Goal: Task Accomplishment & Management: Complete application form

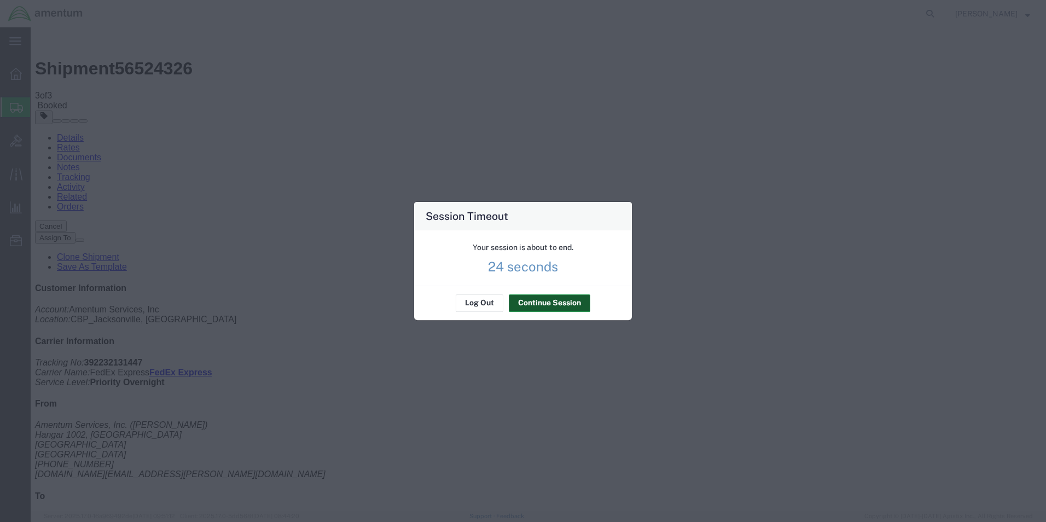
click at [552, 305] on button "Continue Session" at bounding box center [549, 302] width 81 height 17
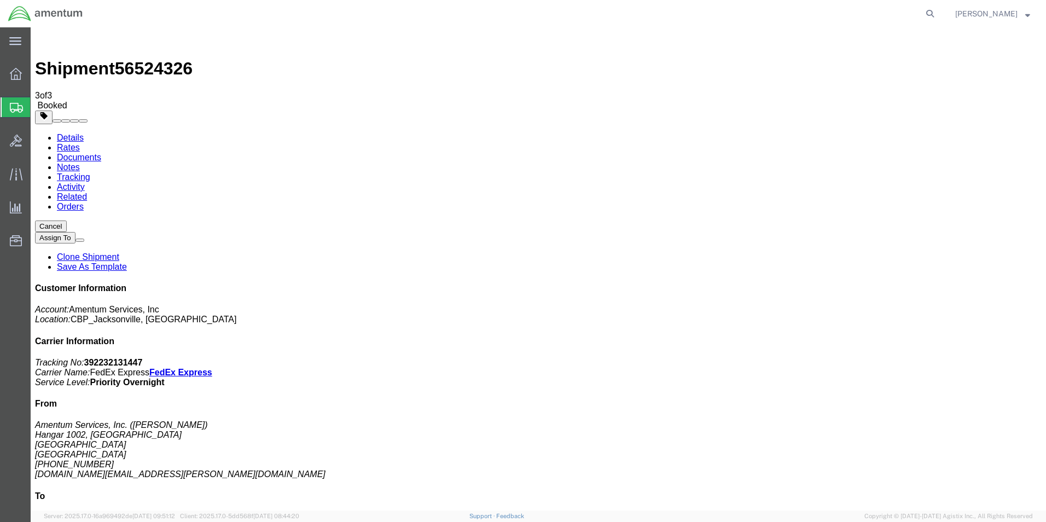
click at [0, 0] on span "Create Shipment" at bounding box center [0, 0] width 0 height 0
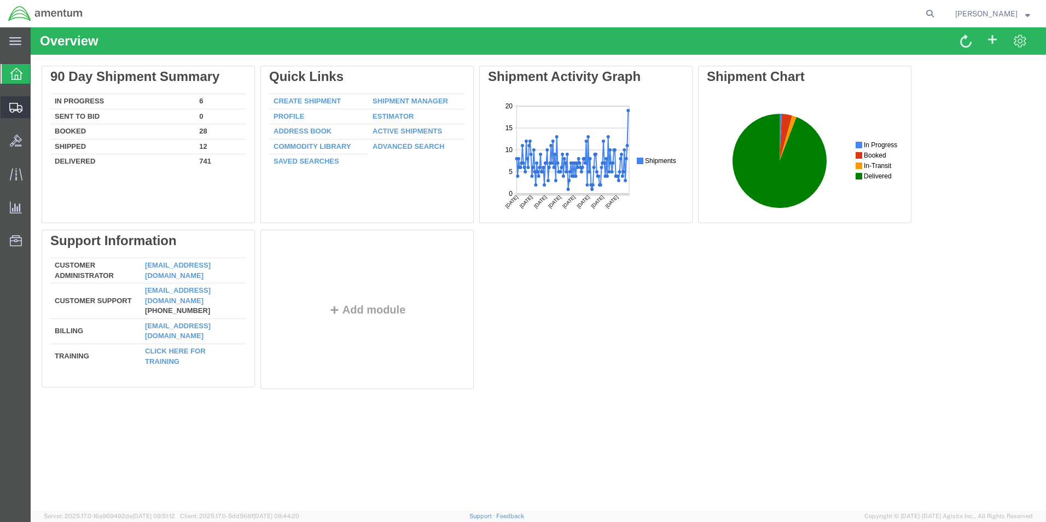
click at [0, 0] on span "Create Shipment" at bounding box center [0, 0] width 0 height 0
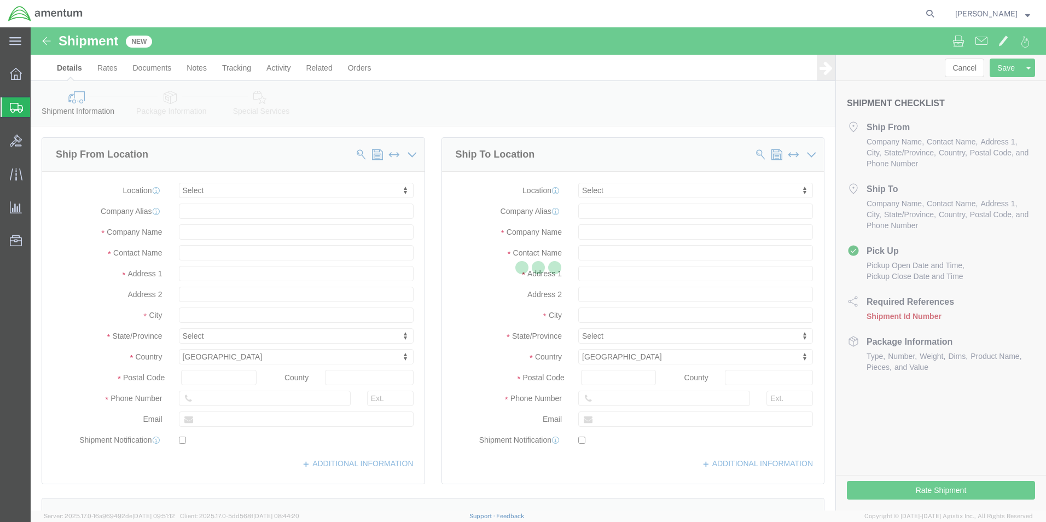
select select
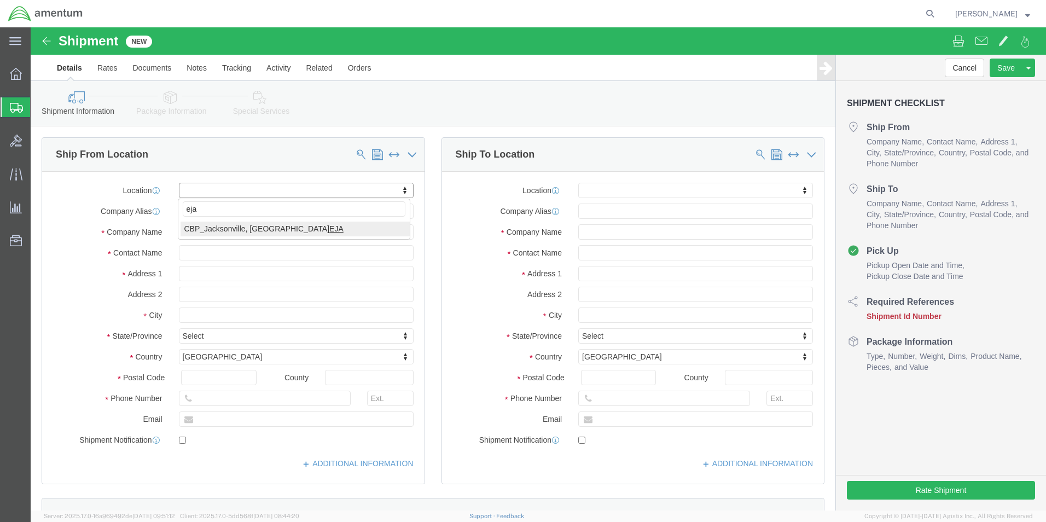
type input "eja"
select select "49930"
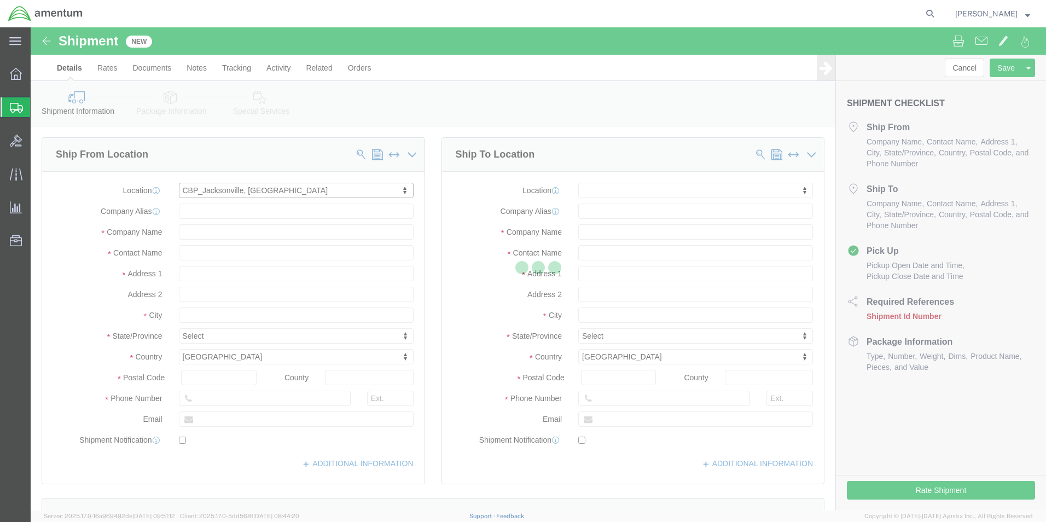
type input "Hangar 1002, Naval Air Station Jacksonville"
type input "32212"
type input "(904) 680-66837"
type input "Amentum Services, Inc."
type input "Jacksonville"
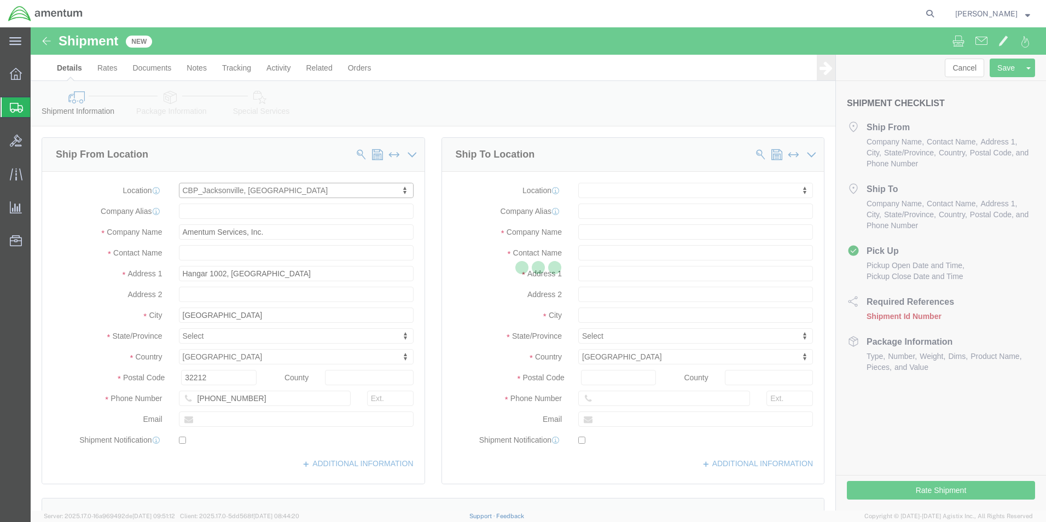
select select "FL"
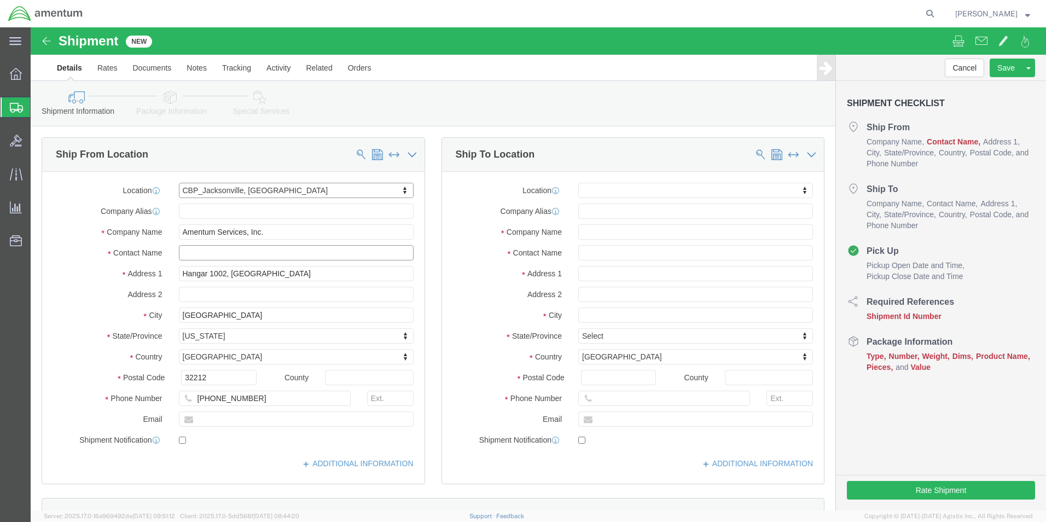
click input "text"
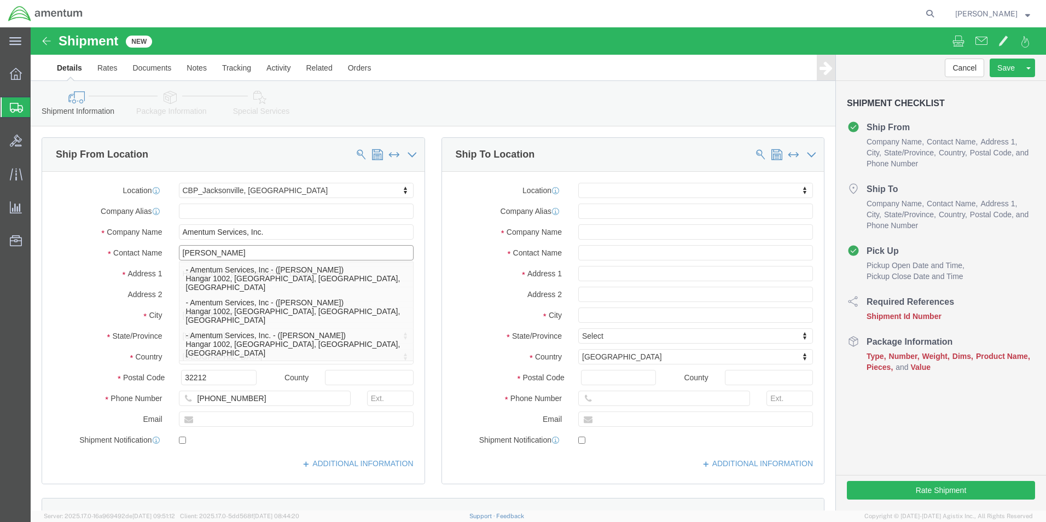
type input "Cienna Green"
click label "Address 1"
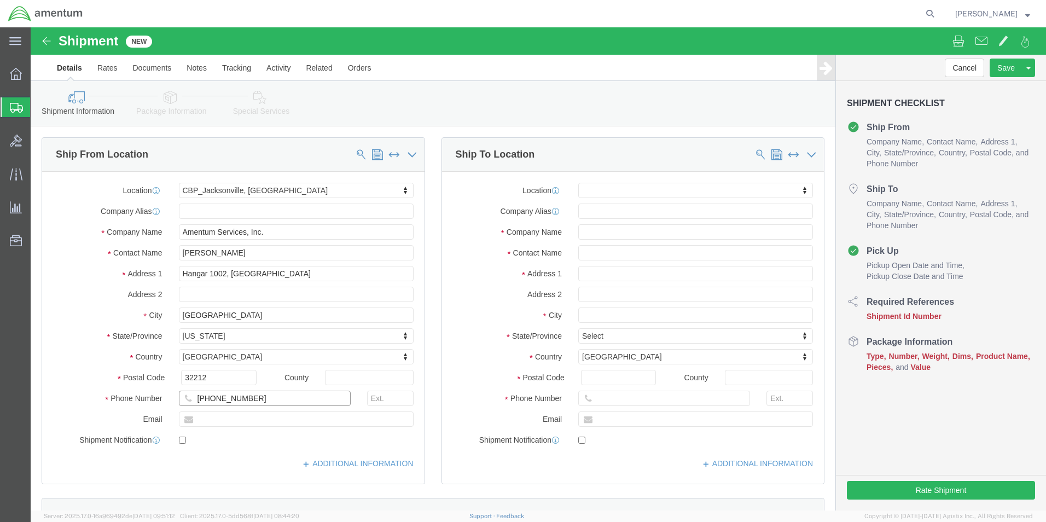
click input "(904) 680-66837"
type input "(904) 680-6837"
click input "text"
type input "cienna.n.green@associates.cbp.dhs.gov"
checkbox input "true"
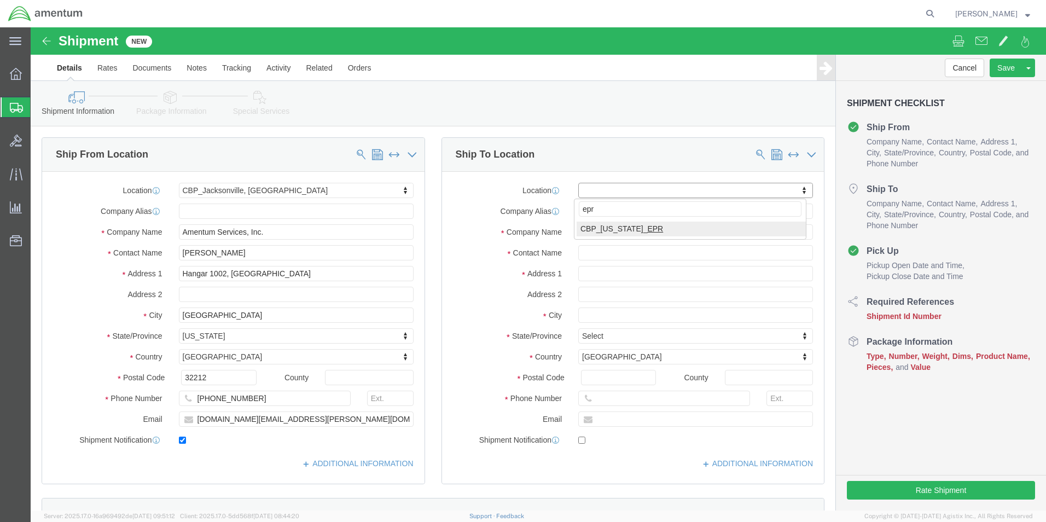
type input "epr"
select select "49933"
type input "Bromon Dr, Bldg 575"
type input "c/o Amentum Services, Inc."
select select "PR"
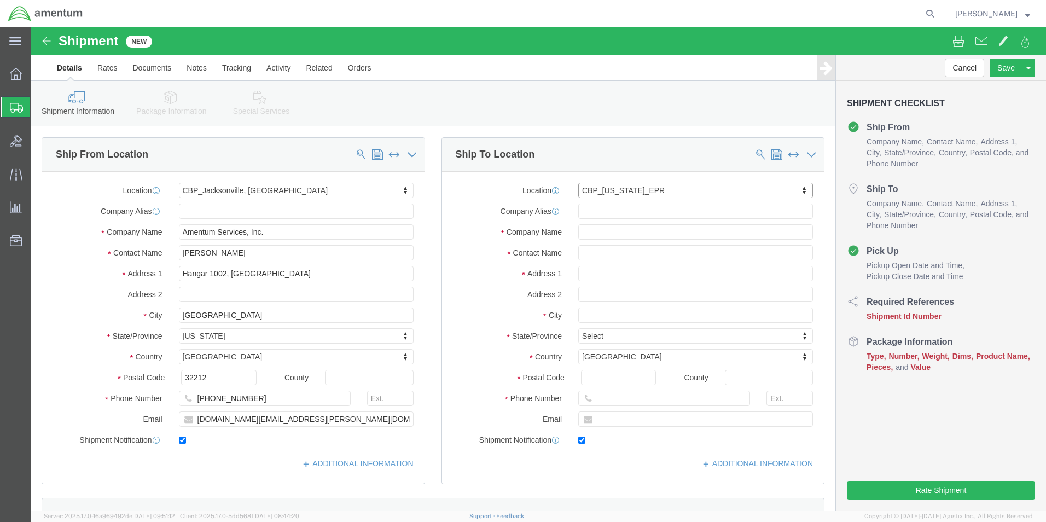
type input "00604"
type input "787-819-6375"
type input "jorge.rodriguez@associates.cbp.dhs.gov"
checkbox input "true"
type input "Amentum Services, Inc"
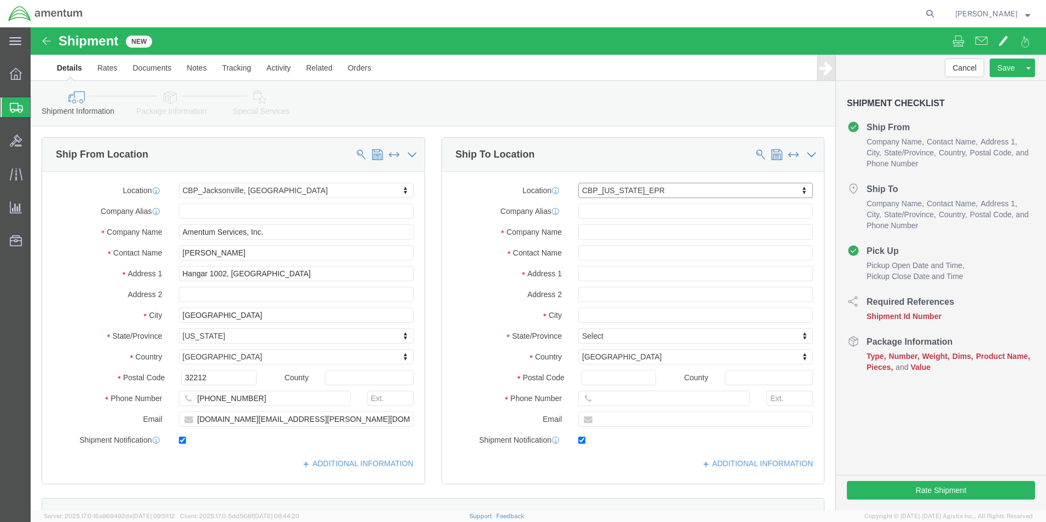
type input "Jorge Rodriguez"
type input "Aguadilla"
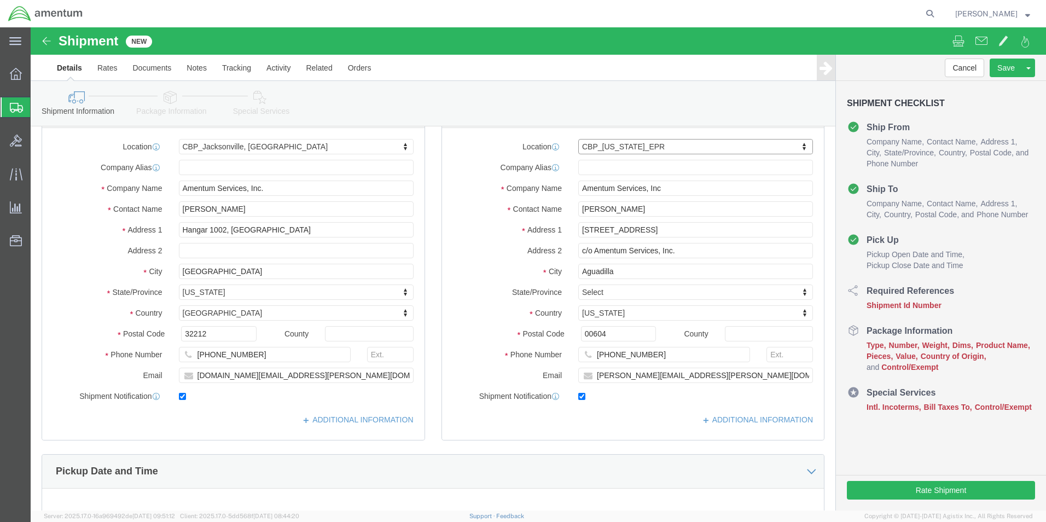
scroll to position [328, 0]
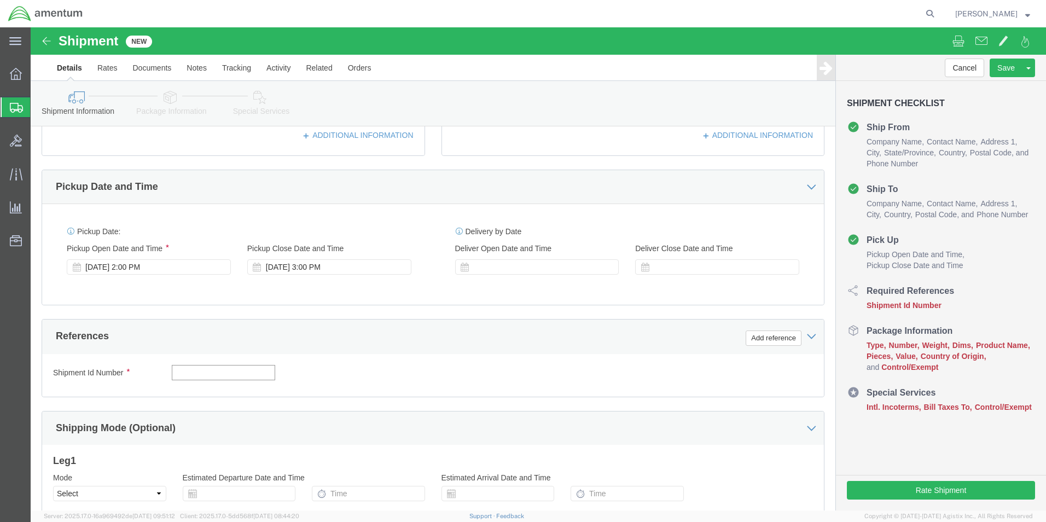
click input "text"
type input "6118.03.03.2219.000.EJA.0000"
click button "Add reference"
click select "Select Account Type Activity ID Airline Appointment Number ASN Batch Request # …"
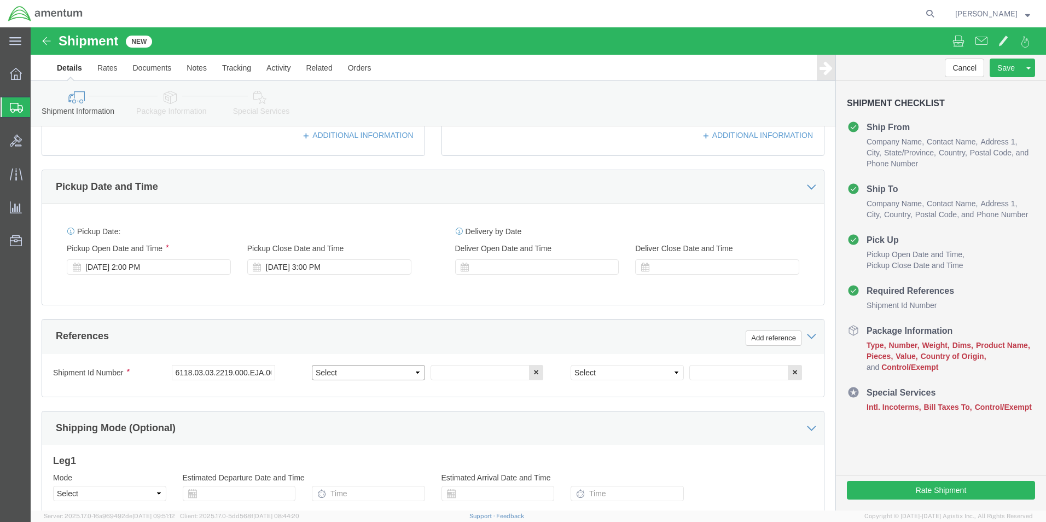
select select "DEPT"
click select "Select Account Type Activity ID Airline Appointment Number ASN Batch Request # …"
click input "text"
type input "c"
type input "CBP"
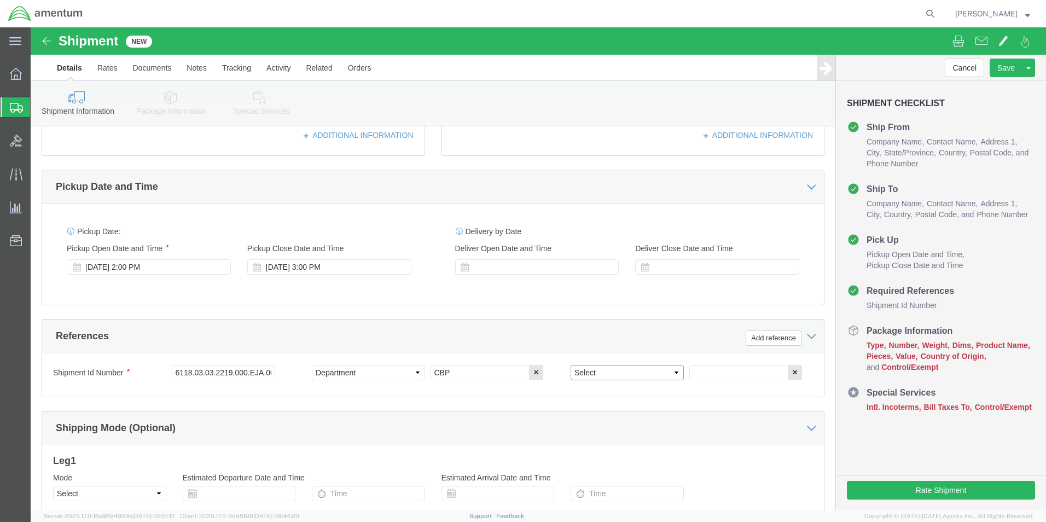
click select "Select Account Type Activity ID Airline Appointment Number ASN Batch Request # …"
select select "CUSTREF"
click select "Select Account Type Activity ID Airline Appointment Number ASN Batch Request # …"
click input "text"
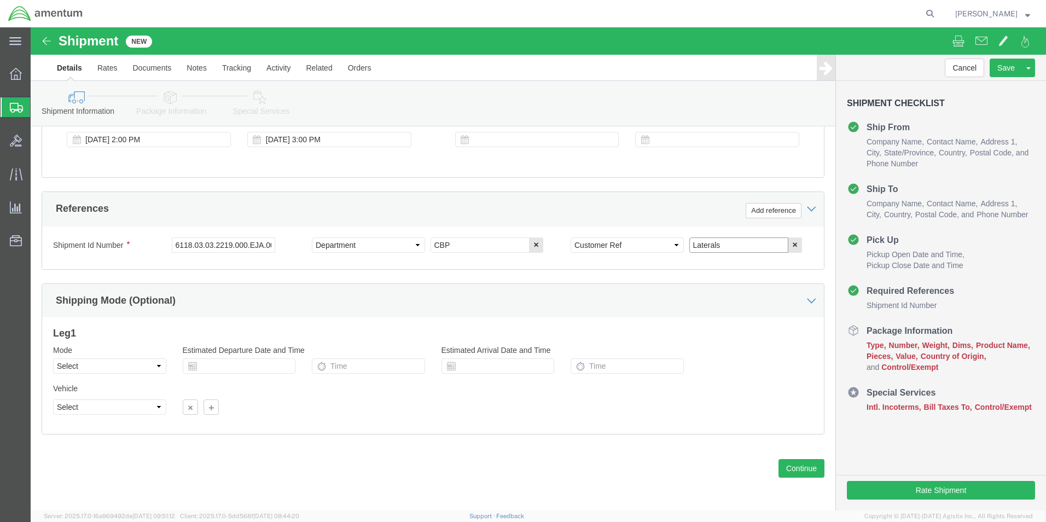
scroll to position [456, 0]
type input "Laterals"
click button "Continue"
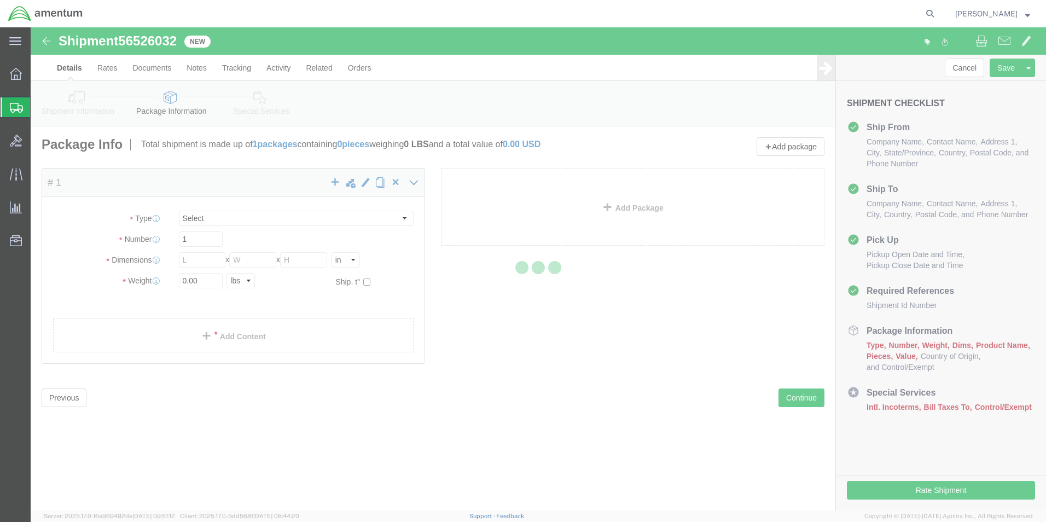
select select "CBOX"
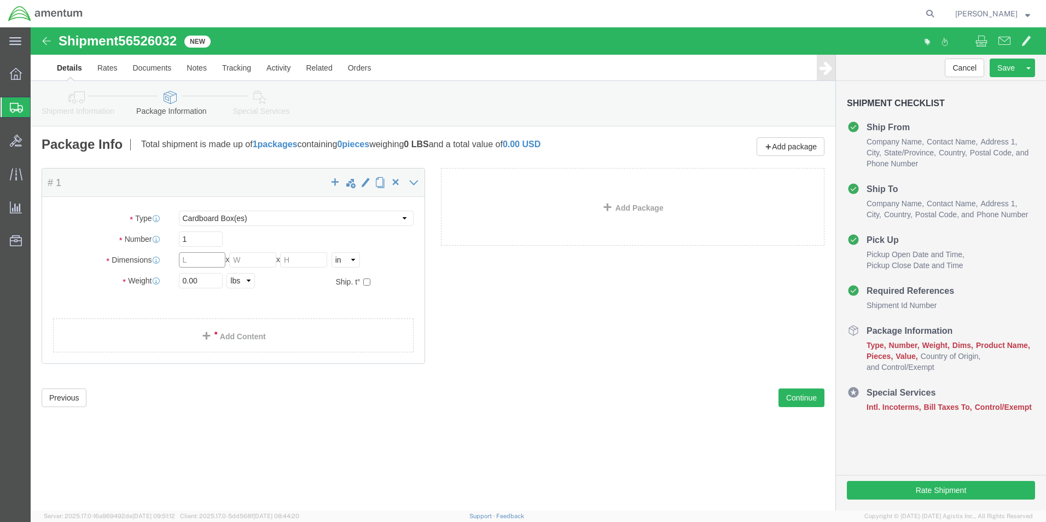
click input "text"
type input "12"
type input "9"
type input "1"
type input "9"
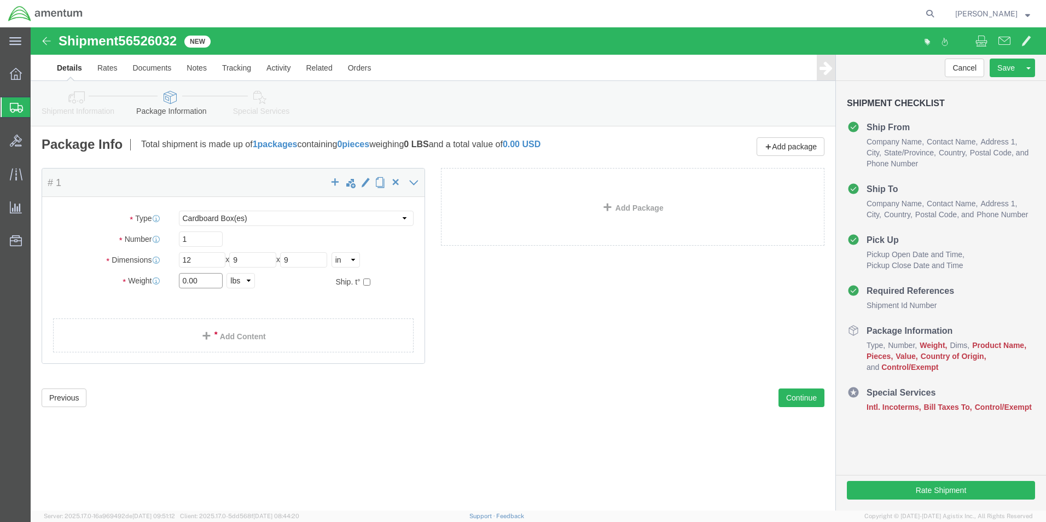
click input "0.00"
type input "3.00"
click link "Add Content"
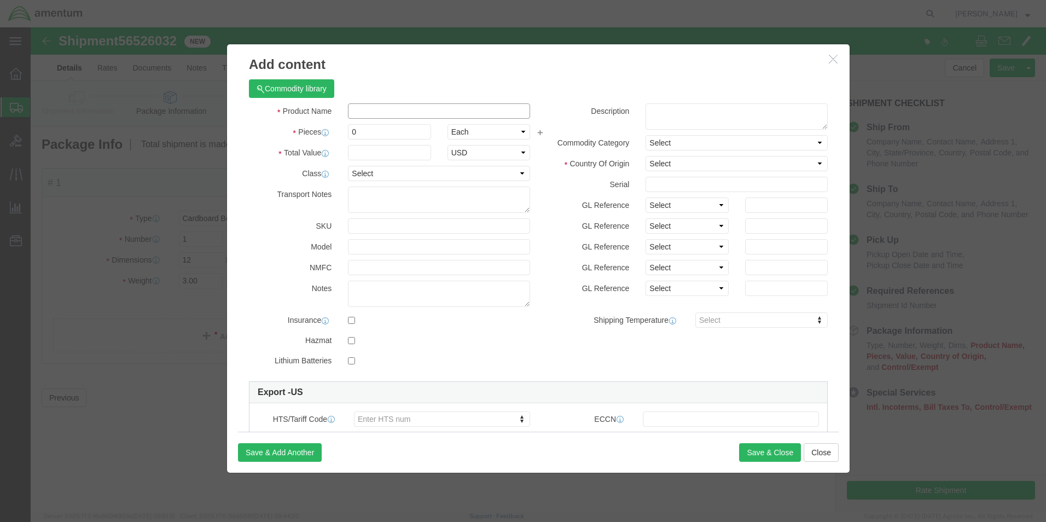
click input "text"
type input "Laterals"
click select "Select Afghanistan Åland Islands Albania Algeria American Samoa Andorra Angola …"
select select "US"
click select "Select Afghanistan Åland Islands Albania Algeria American Samoa Andorra Angola …"
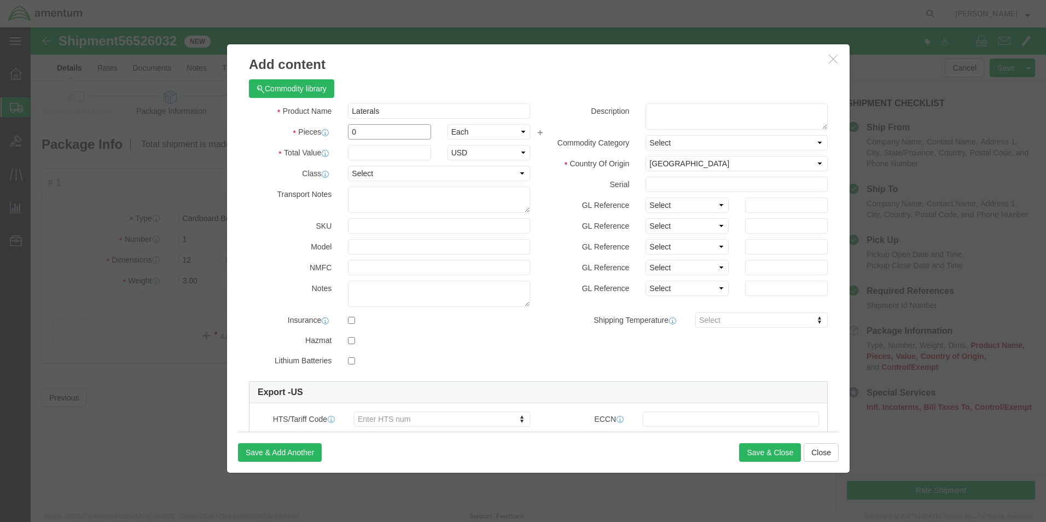
click input "0"
type input "2"
type input "6"
click input "text"
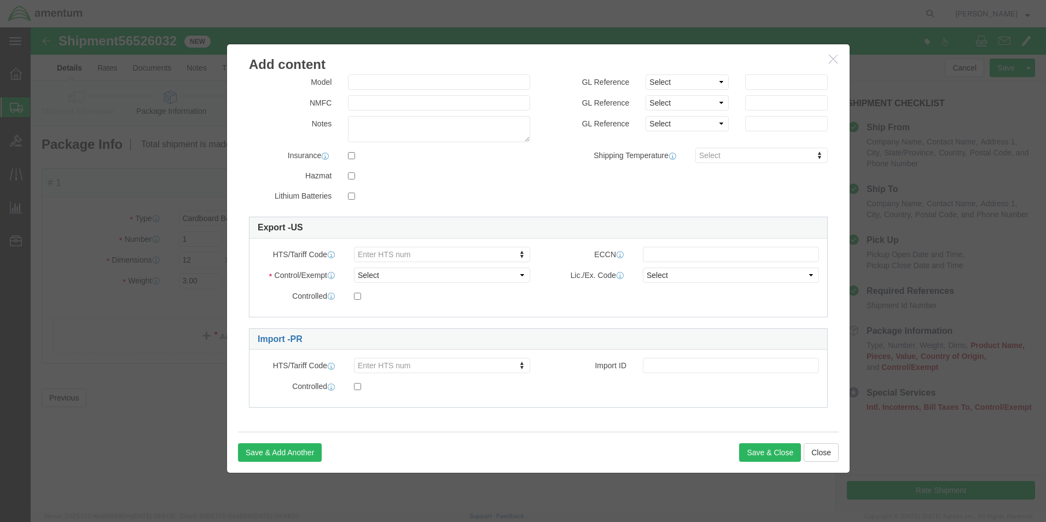
scroll to position [165, 0]
type input "200.00"
click div "Control/Exempt Select ATF BIS DEA EPA FDA FTR ITAR OFAC Other (OPA) License Num…"
click select "Select ATF BIS DEA EPA FDA FTR ITAR OFAC Other (OPA)"
select select "FTR"
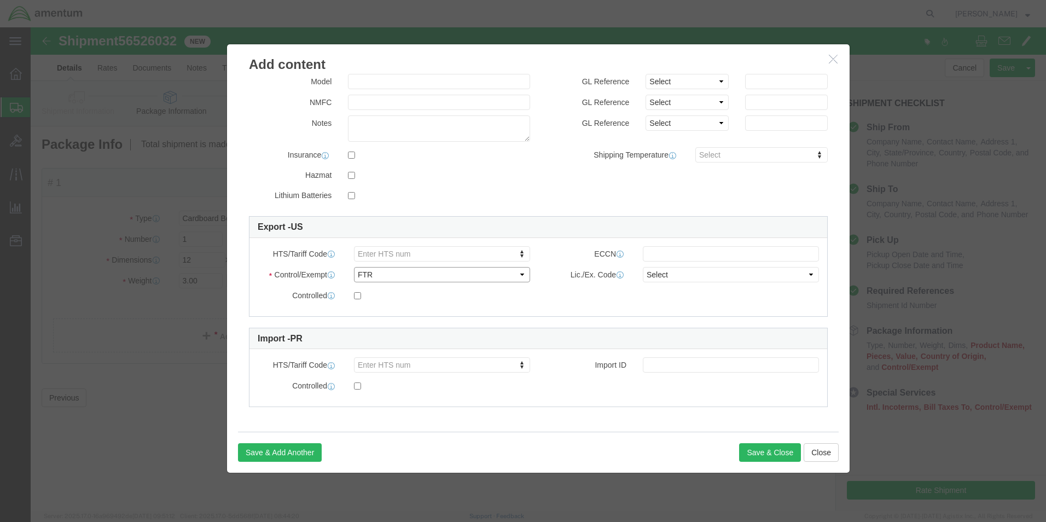
click select "Select ATF BIS DEA EPA FDA FTR ITAR OFAC Other (OPA)"
click select "Select 30.2(d)(2) 30.36 30.37(a) 30.37(f) 30.37(g) 30.37(h) 30.37(i) 30.37(j) 3…"
select select "30.37(a)"
click select "Select 30.2(d)(2) 30.36 30.37(a) 30.37(f) 30.37(g) 30.37(h) 30.37(i) 30.37(j) 3…"
click button "Save & Close"
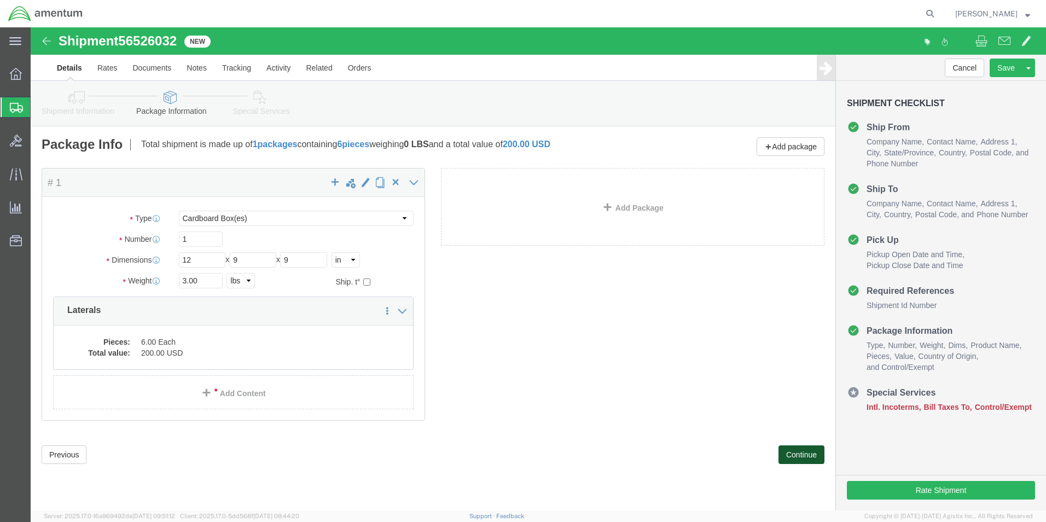
click button "Continue"
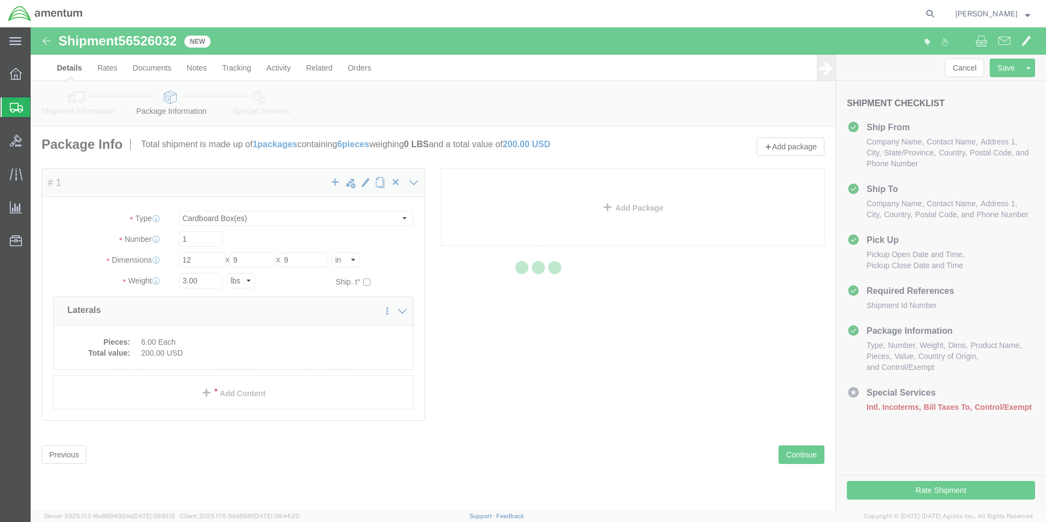
select select
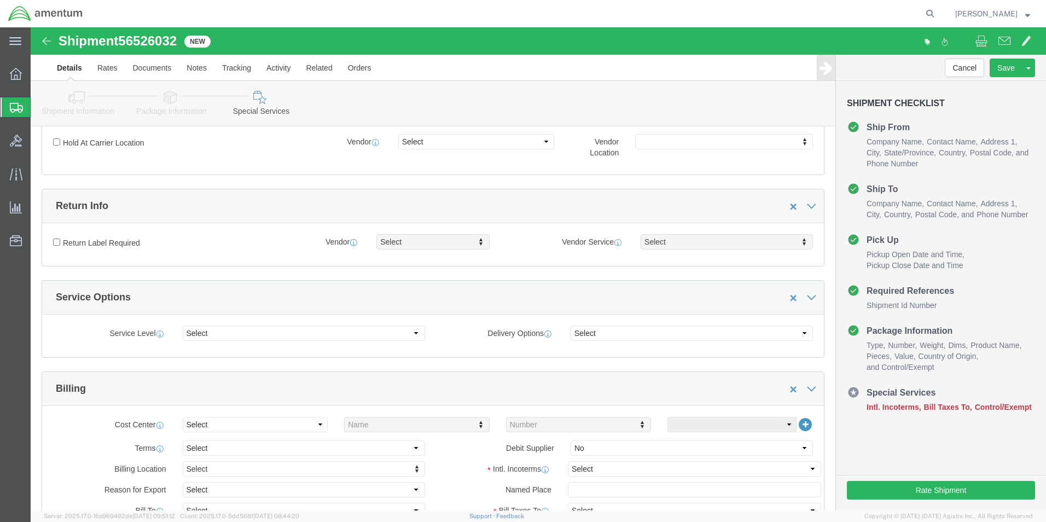
scroll to position [273, 0]
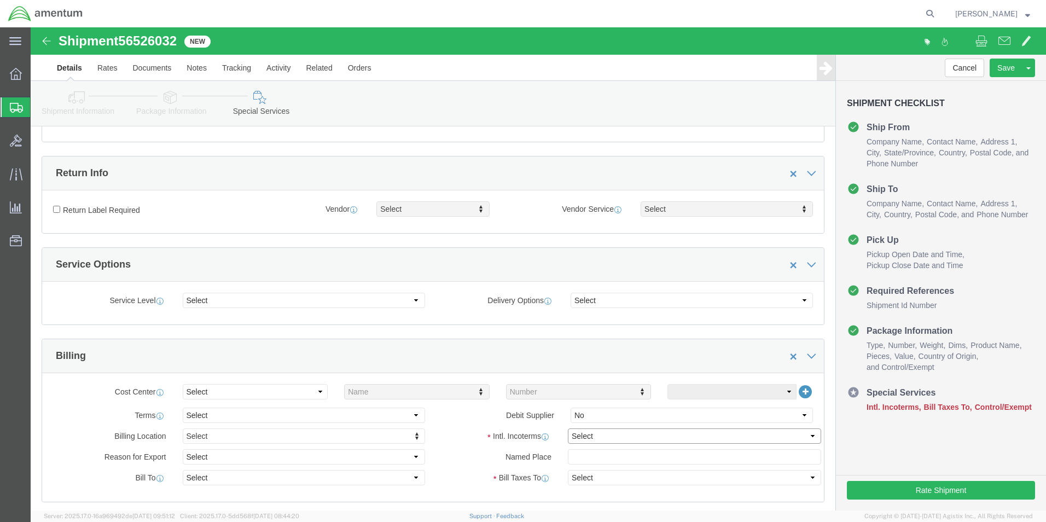
click select "Select Carriage Insurance Paid Carriage Paid To Cost and Freight Cost Insurance…"
select select "DAP"
click select "Select Carriage Insurance Paid Carriage Paid To Cost and Freight Cost Insurance…"
select select "SHIP"
click select "Select Recipient Account Sender/Shipper Third Party Account"
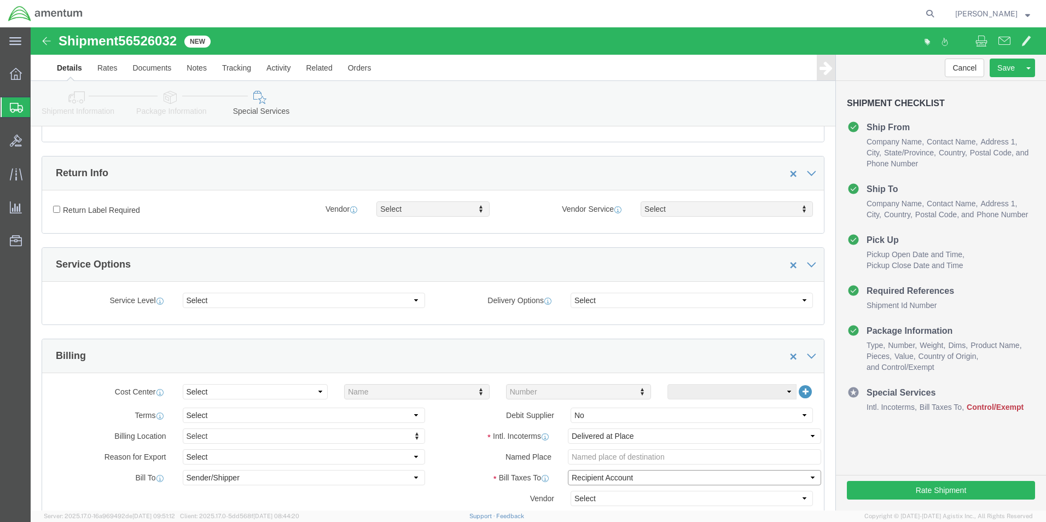
select select "SHIP"
click select "Select Recipient Account Sender/Shipper Third Party Account"
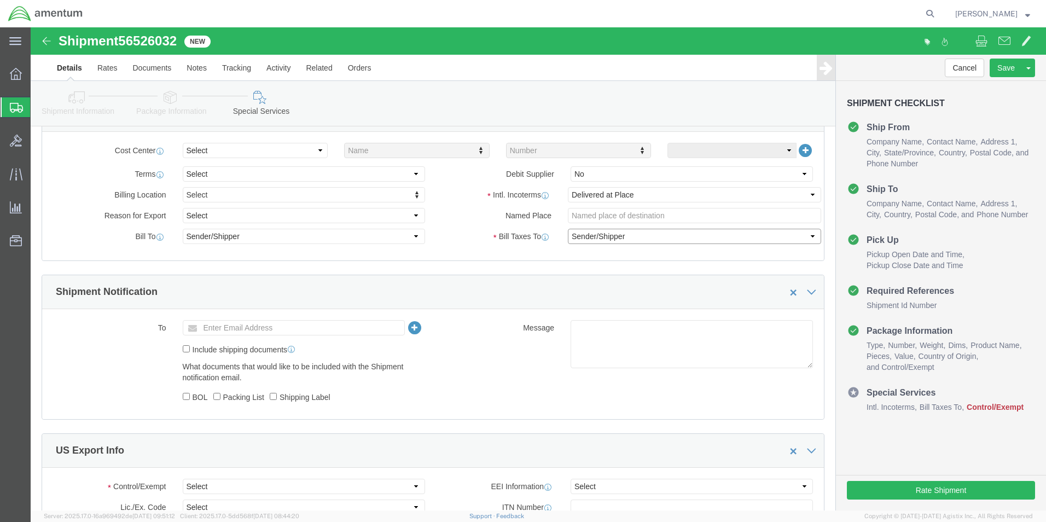
scroll to position [547, 0]
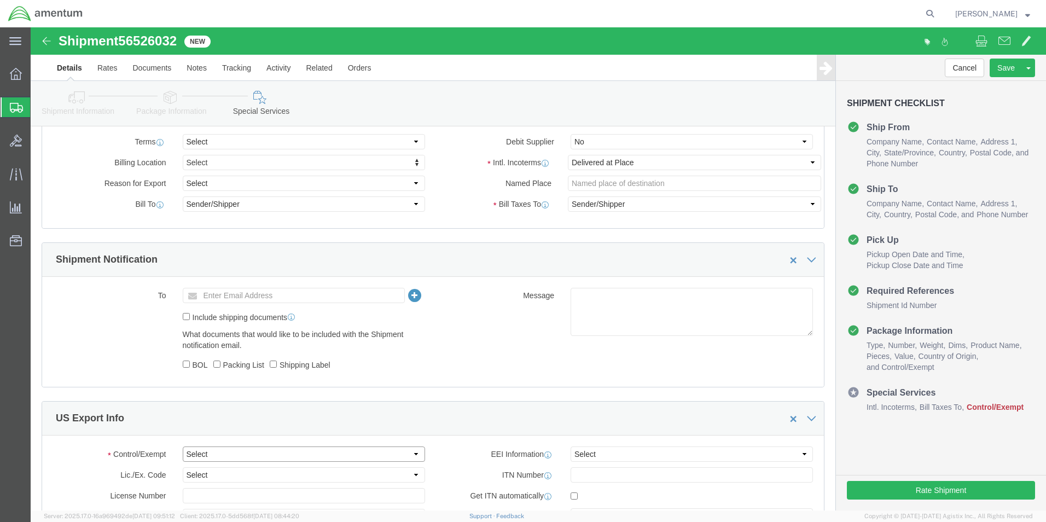
click select "Select ATF BIS DEA EPA FDA FTR ITAR OFAC Other (OPA)"
select select "FTR"
click select "Select ATF BIS DEA EPA FDA FTR ITAR OFAC Other (OPA)"
click select "Select 30.2(d)(2) 30.36 30.37(a) 30.37(f) 30.37(g) 30.37(h) 30.37(i) 30.37(j) 3…"
select select "30.37(a)"
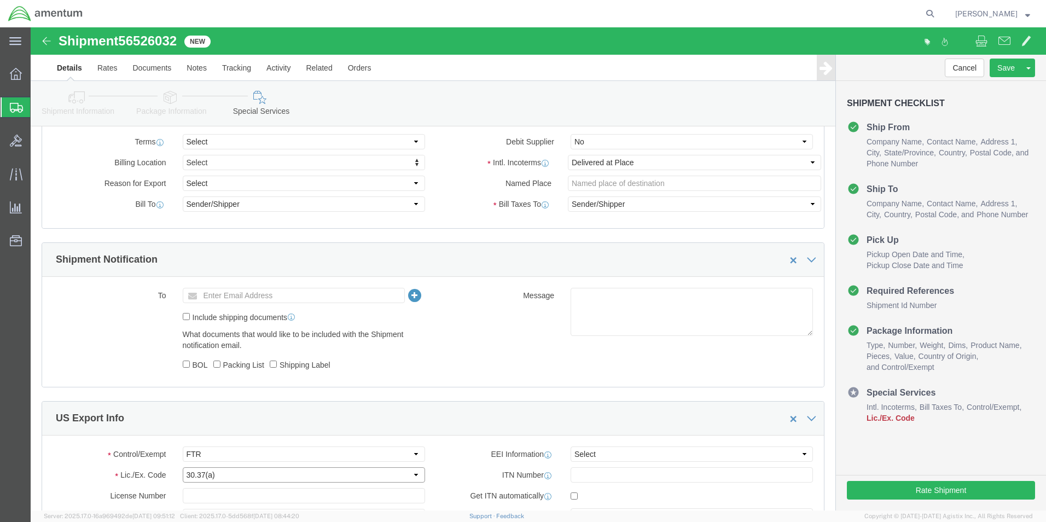
click select "Select 30.2(d)(2) 30.36 30.37(a) 30.37(f) 30.37(g) 30.37(h) 30.37(i) 30.37(j) 3…"
click select "Select AES-Direct EEI Carrier File EEI EEI Exempt"
select select "EXEM"
click select "Select AES-Direct EEI Carrier File EEI EEI Exempt"
click button "Rate Shipment"
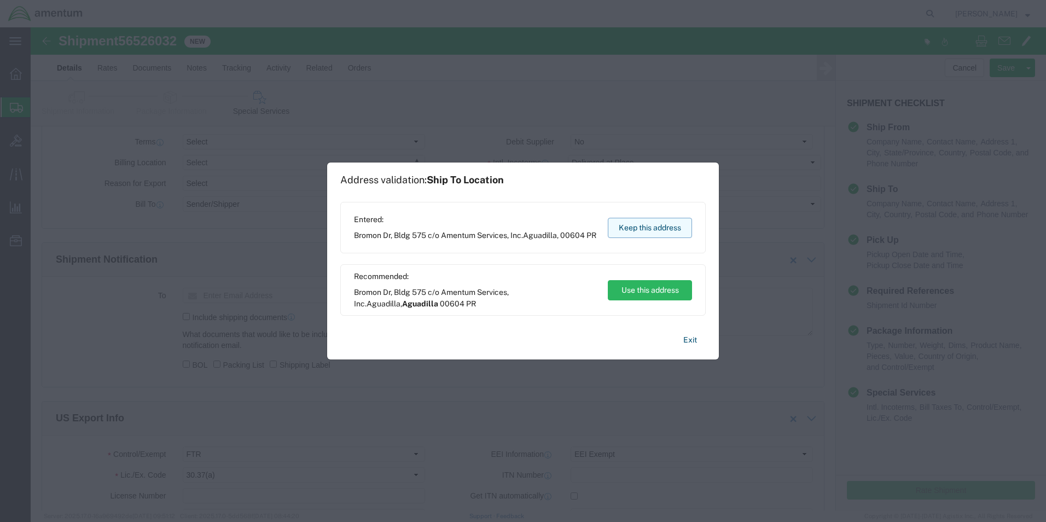
click at [663, 229] on button "Keep this address" at bounding box center [650, 228] width 84 height 20
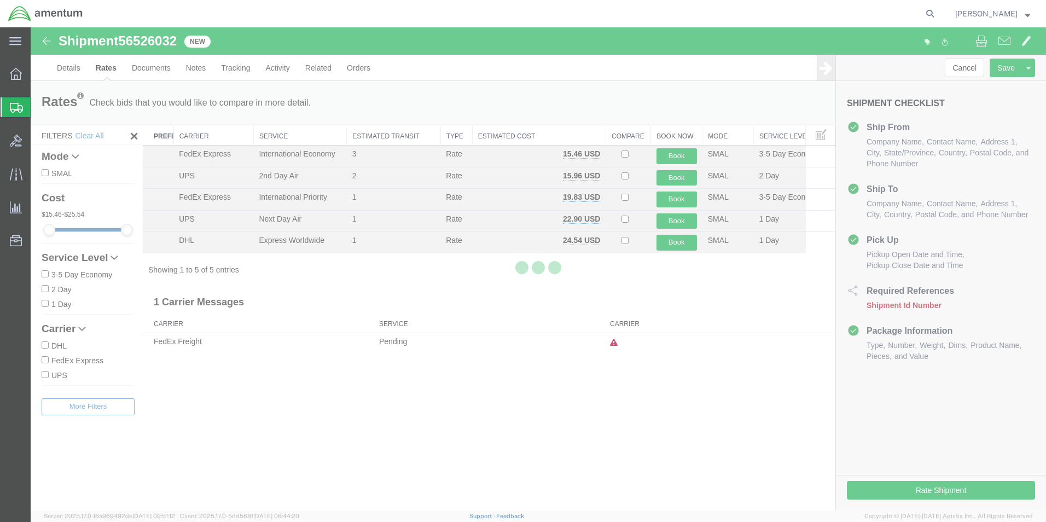
scroll to position [0, 0]
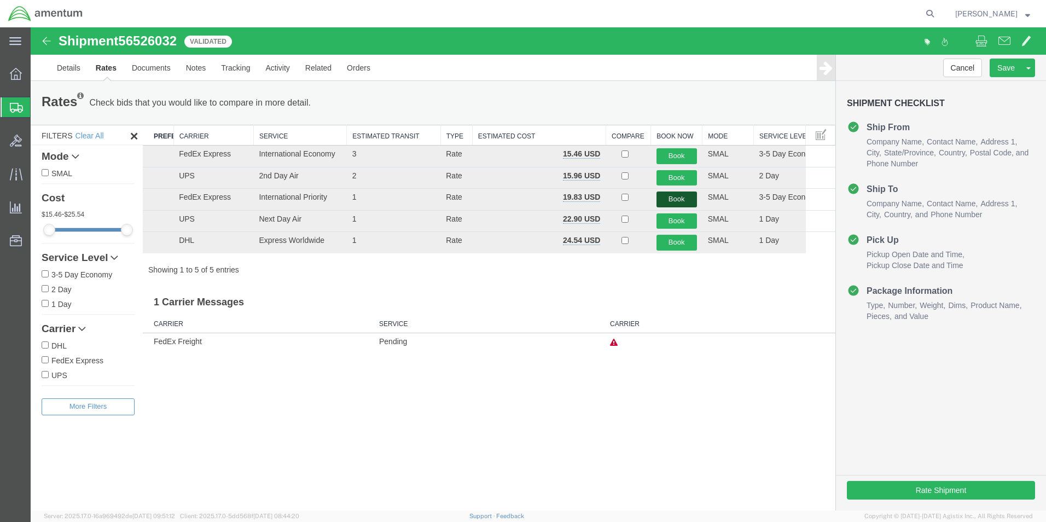
click at [679, 195] on button "Book" at bounding box center [676, 199] width 40 height 16
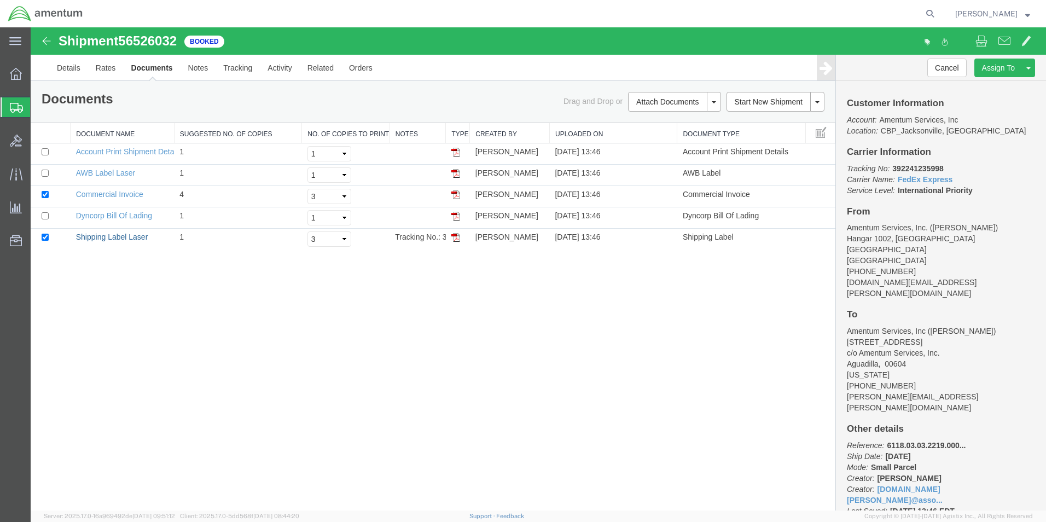
drag, startPoint x: 110, startPoint y: 235, endPoint x: 938, endPoint y: 197, distance: 828.7
click at [110, 235] on link "Shipping Label Laser" at bounding box center [112, 236] width 72 height 9
click at [98, 173] on link "AWB Label Laser" at bounding box center [105, 172] width 59 height 9
click at [910, 167] on b "392241235998" at bounding box center [917, 168] width 51 height 9
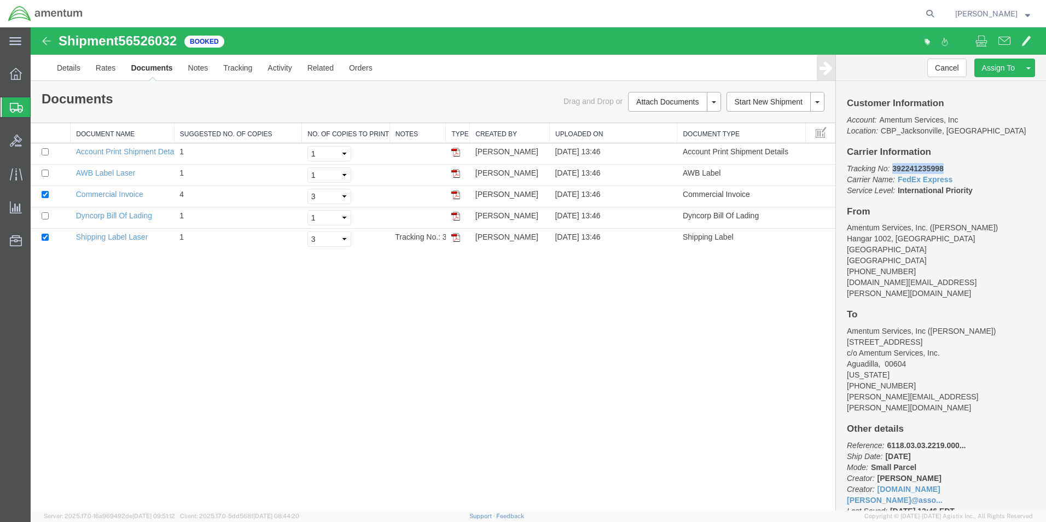
copy b "392241235998"
